Goal: Task Accomplishment & Management: Manage account settings

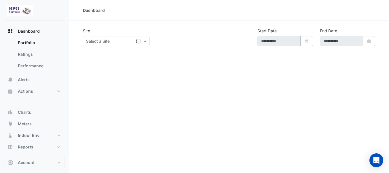
type input "**********"
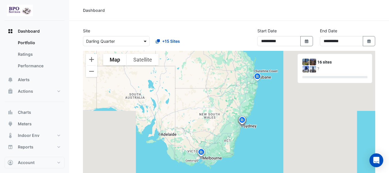
click at [147, 42] on span at bounding box center [145, 41] width 7 height 6
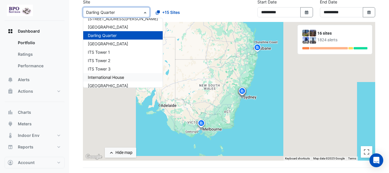
scroll to position [66, 0]
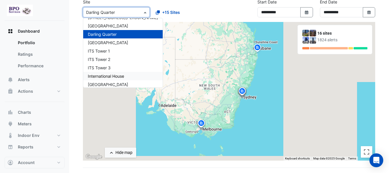
click at [126, 74] on div "International House" at bounding box center [123, 76] width 80 height 8
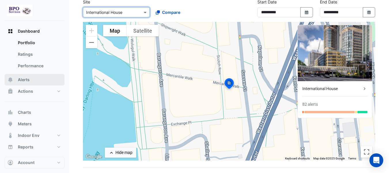
click at [35, 80] on button "Alerts" at bounding box center [35, 80] width 60 height 12
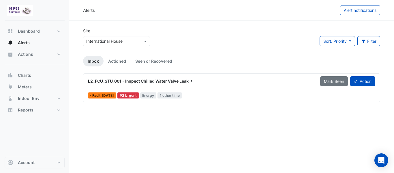
click at [153, 79] on span "L2_FCU_STU_001 - Inspect Chilled Water Valve" at bounding box center [133, 80] width 91 height 5
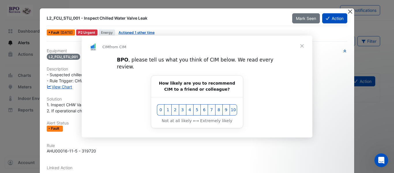
click at [345, 12] on div "Intercom messenger" at bounding box center [197, 86] width 394 height 173
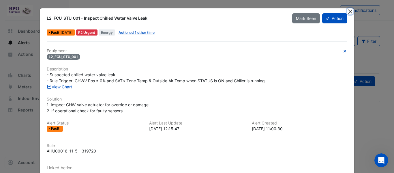
click at [348, 11] on button "Close" at bounding box center [350, 11] width 6 height 6
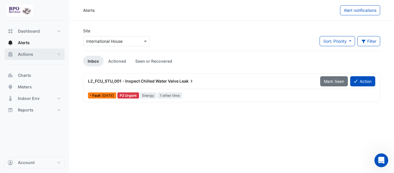
click at [23, 55] on span "Actions" at bounding box center [25, 54] width 15 height 6
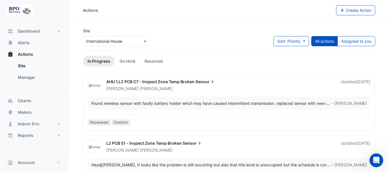
click at [199, 84] on span "Sensor" at bounding box center [206, 82] width 20 height 6
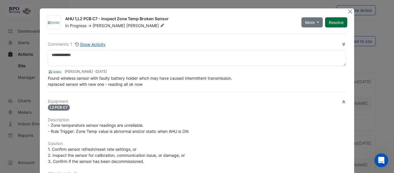
click at [337, 25] on button "Resolve" at bounding box center [336, 22] width 22 height 10
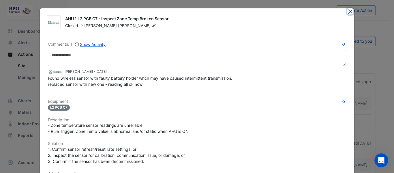
click at [348, 14] on button "Close" at bounding box center [350, 11] width 6 height 6
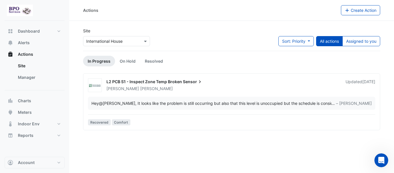
click at [187, 81] on span "Sensor" at bounding box center [193, 82] width 20 height 6
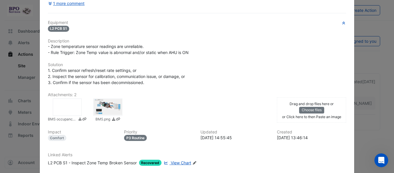
scroll to position [115, 0]
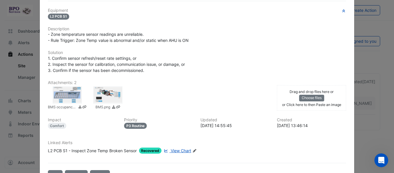
click at [103, 97] on div at bounding box center [107, 94] width 29 height 17
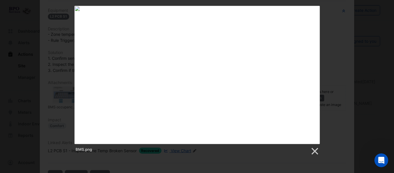
click at [325, 35] on div "BMS.png" at bounding box center [197, 81] width 394 height 150
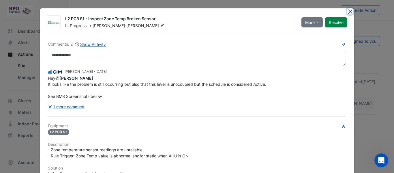
click at [347, 13] on button "Close" at bounding box center [350, 11] width 6 height 6
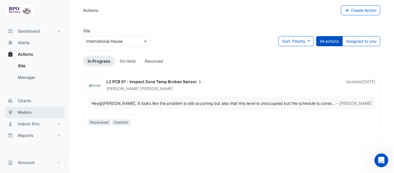
click at [27, 114] on span "Meters" at bounding box center [25, 112] width 14 height 6
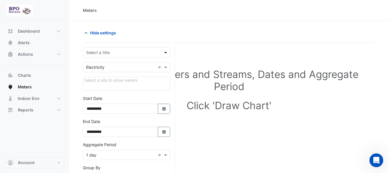
click at [165, 53] on span at bounding box center [166, 52] width 7 height 6
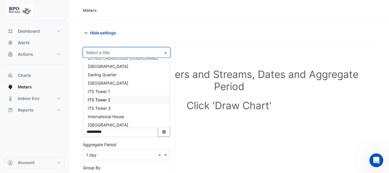
scroll to position [69, 0]
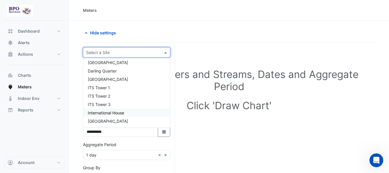
click at [124, 112] on span "International House" at bounding box center [106, 112] width 36 height 5
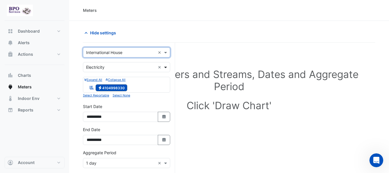
click at [168, 67] on span at bounding box center [166, 67] width 7 height 6
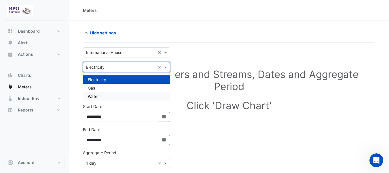
click at [103, 95] on div "Water" at bounding box center [126, 96] width 87 height 8
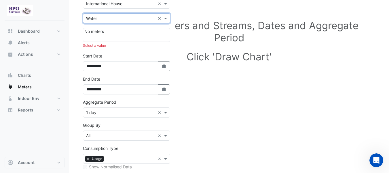
scroll to position [58, 0]
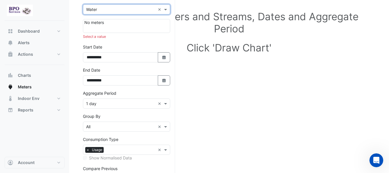
click at [159, 29] on div at bounding box center [126, 28] width 84 height 6
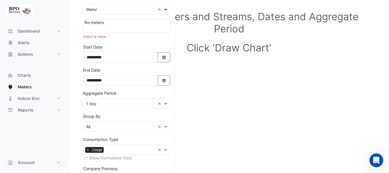
click at [166, 10] on span at bounding box center [166, 9] width 7 height 6
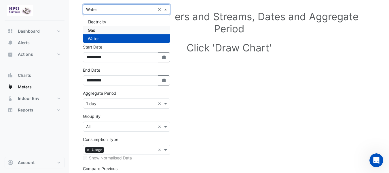
click at [125, 32] on div "Gas" at bounding box center [126, 30] width 87 height 8
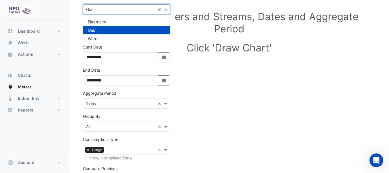
click at [165, 11] on span at bounding box center [166, 9] width 7 height 6
click at [132, 23] on div "Electricity" at bounding box center [126, 22] width 87 height 8
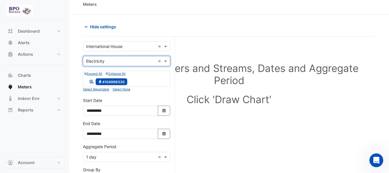
scroll to position [0, 0]
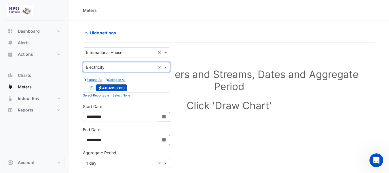
click at [122, 88] on span "Electricity 4104998330" at bounding box center [112, 87] width 32 height 7
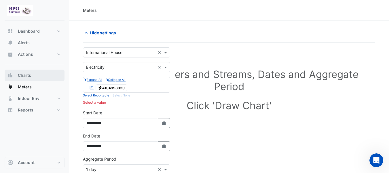
click at [25, 75] on span "Charts" at bounding box center [24, 75] width 13 height 6
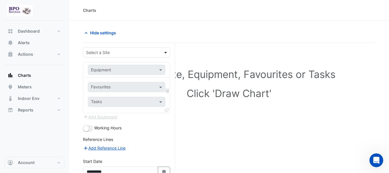
click at [165, 51] on span at bounding box center [166, 52] width 7 height 6
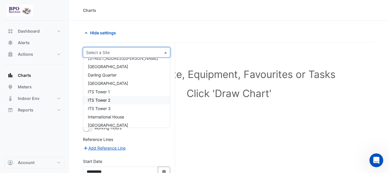
scroll to position [69, 0]
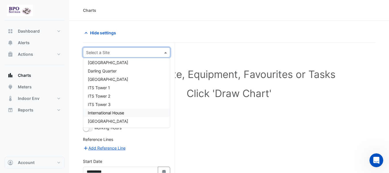
click at [120, 112] on span "International House" at bounding box center [106, 112] width 36 height 5
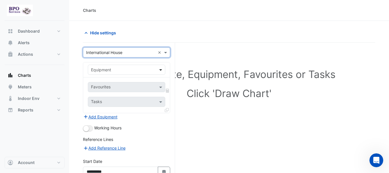
click at [161, 67] on span at bounding box center [161, 70] width 7 height 6
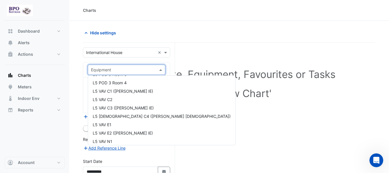
scroll to position [2277, 0]
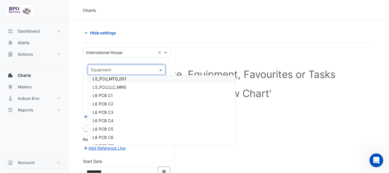
click at [109, 70] on input "text" at bounding box center [121, 70] width 60 height 6
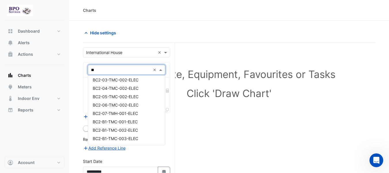
type input "***"
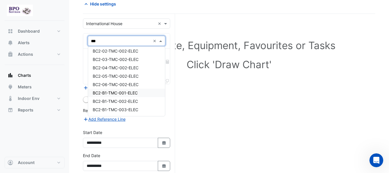
scroll to position [0, 0]
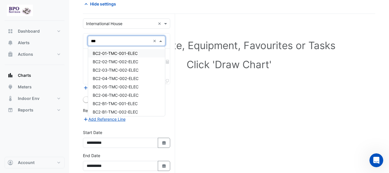
click at [136, 55] on span "BC2-01-TMC-001-ELEC" at bounding box center [115, 53] width 45 height 5
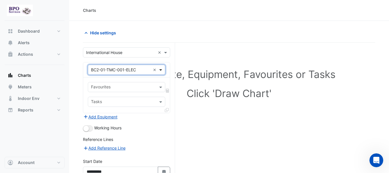
click at [161, 71] on span at bounding box center [161, 70] width 7 height 6
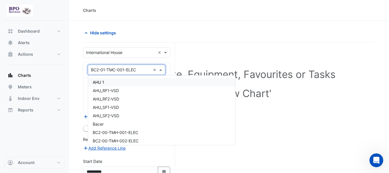
click at [124, 82] on div "AHU 1" at bounding box center [161, 82] width 147 height 8
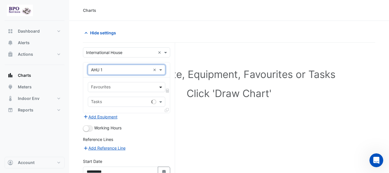
click at [162, 88] on span at bounding box center [161, 87] width 7 height 6
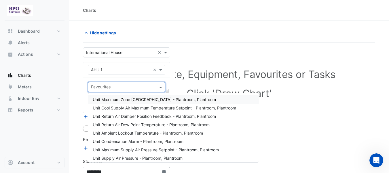
click at [160, 101] on span "Unit Maximum Zone [GEOGRAPHIC_DATA] - Plantroom, Plantroom" at bounding box center [154, 99] width 123 height 5
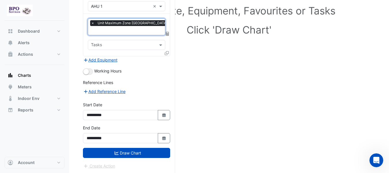
scroll to position [64, 0]
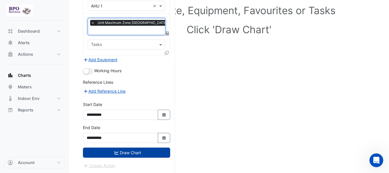
click at [163, 152] on button "Draw Chart" at bounding box center [126, 152] width 87 height 10
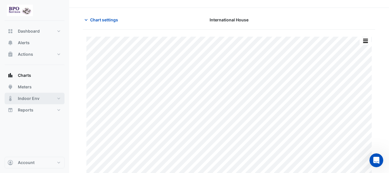
scroll to position [20, 0]
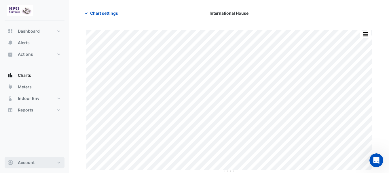
click at [58, 161] on button "Account" at bounding box center [35, 163] width 60 height 12
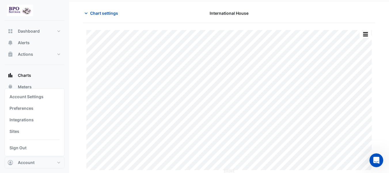
click at [20, 147] on link "Sign Out" at bounding box center [34, 148] width 55 height 12
